Goal: Task Accomplishment & Management: Use online tool/utility

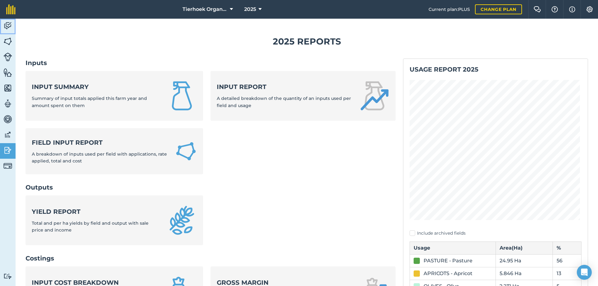
click at [6, 24] on img at bounding box center [7, 25] width 9 height 9
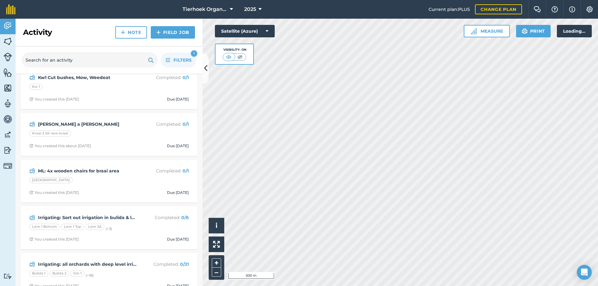
scroll to position [62, 0]
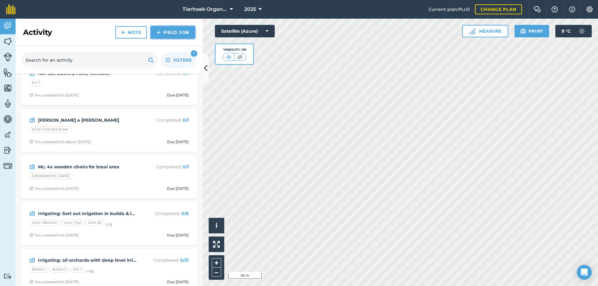
click at [166, 31] on link "Field Job" at bounding box center [173, 32] width 44 height 12
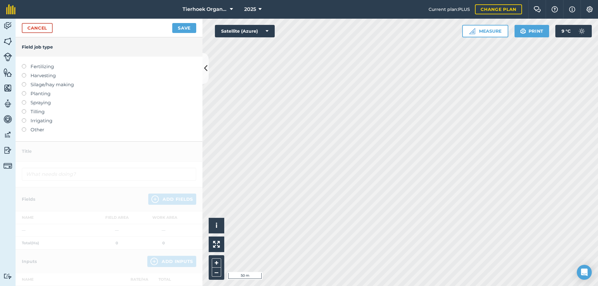
click at [23, 118] on label at bounding box center [26, 118] width 9 height 0
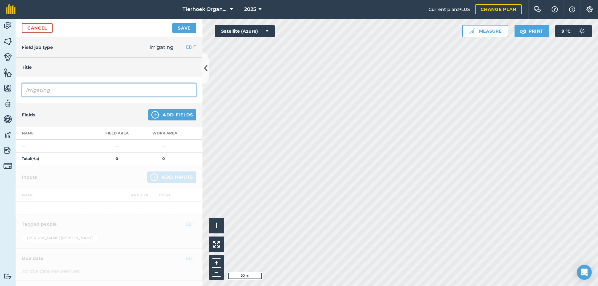
click at [65, 92] on input "Irrigating" at bounding box center [109, 90] width 175 height 13
type input "Irrigating TH FT QC [PERSON_NAME]"
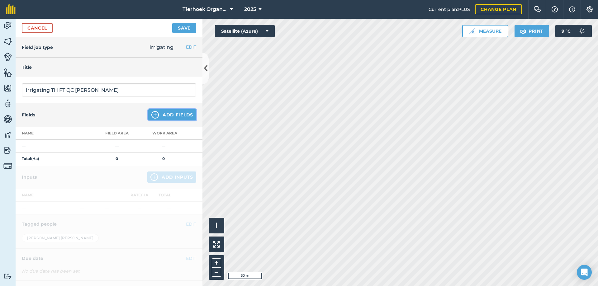
click at [165, 115] on button "Add Fields" at bounding box center [172, 114] width 48 height 11
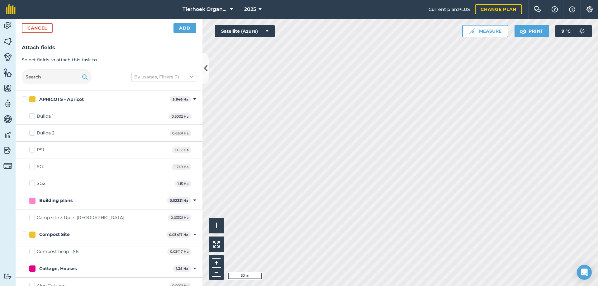
checkbox input "true"
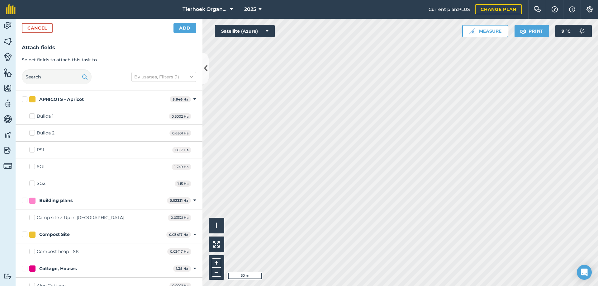
checkbox input "true"
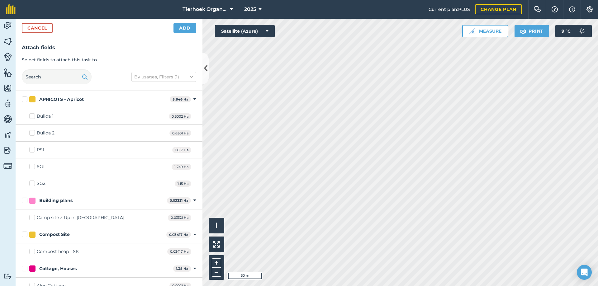
checkbox input "true"
click at [181, 28] on button "Add" at bounding box center [185, 28] width 23 height 10
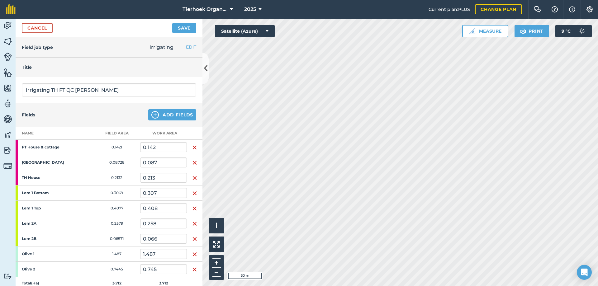
scroll to position [152, 0]
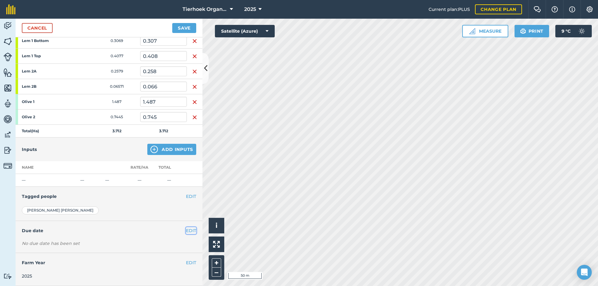
click at [186, 231] on button "EDIT" at bounding box center [191, 231] width 10 height 7
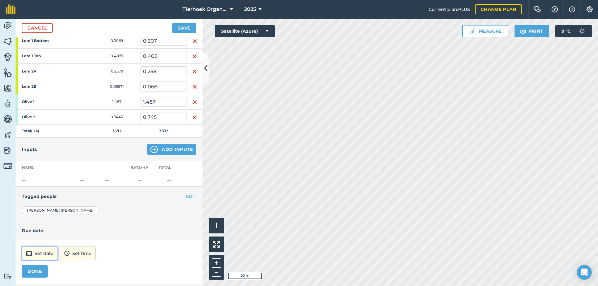
click at [44, 252] on button "Set date" at bounding box center [40, 254] width 36 height 14
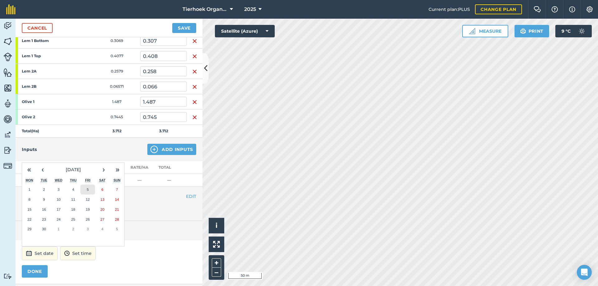
click at [86, 190] on button "5" at bounding box center [87, 190] width 15 height 10
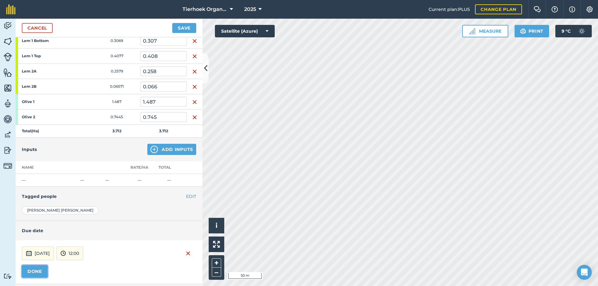
click at [39, 269] on button "DONE" at bounding box center [35, 272] width 26 height 12
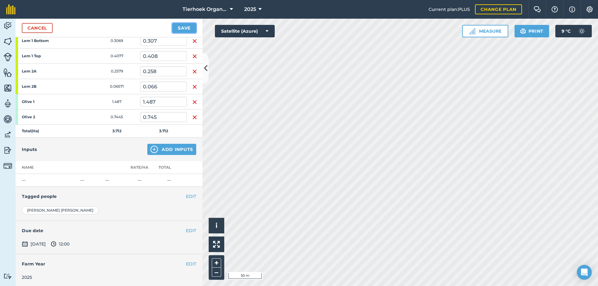
click at [180, 28] on button "Save" at bounding box center [184, 28] width 24 height 10
